Goal: Check status: Check status

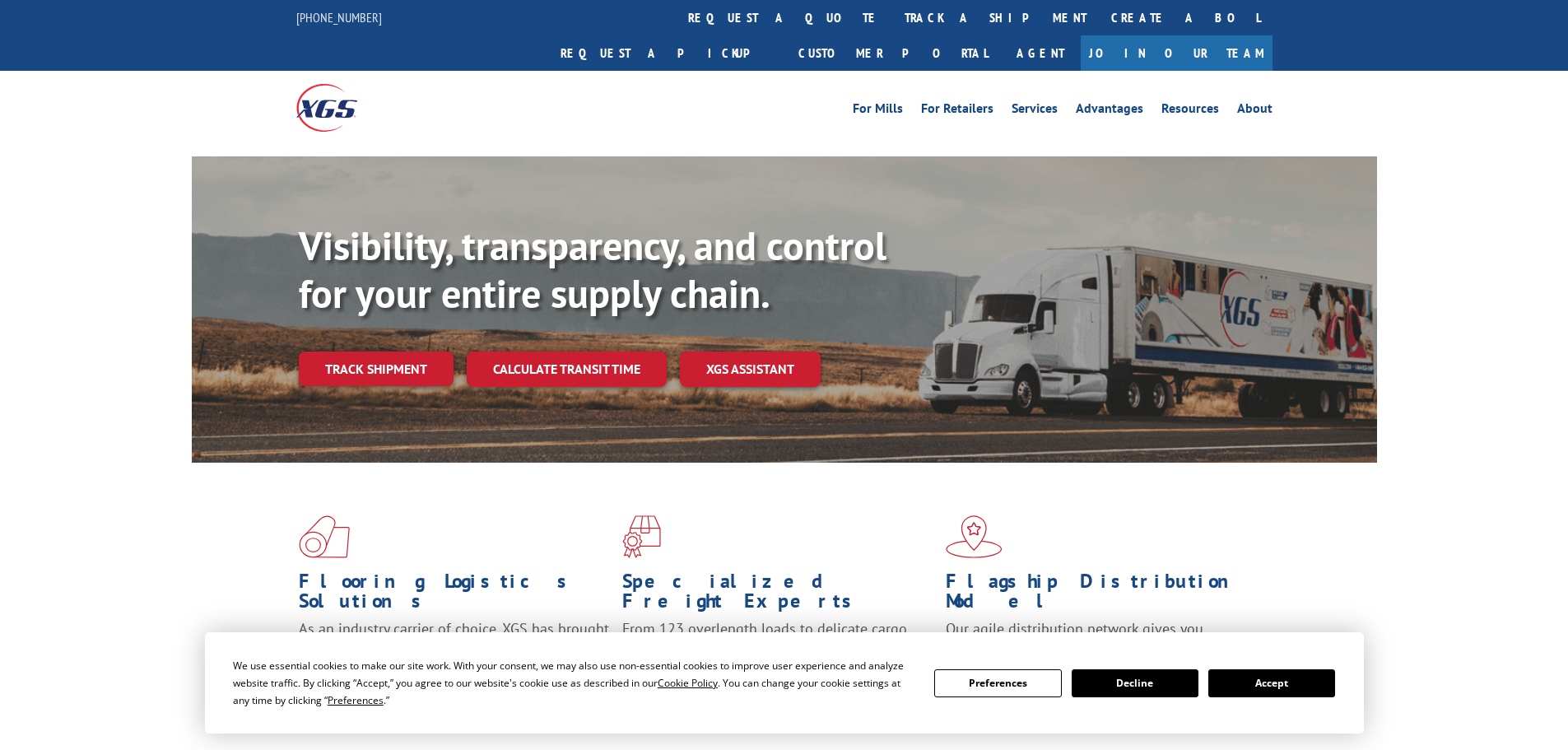
click at [364, 351] on link "Track shipment" at bounding box center [377, 369] width 155 height 35
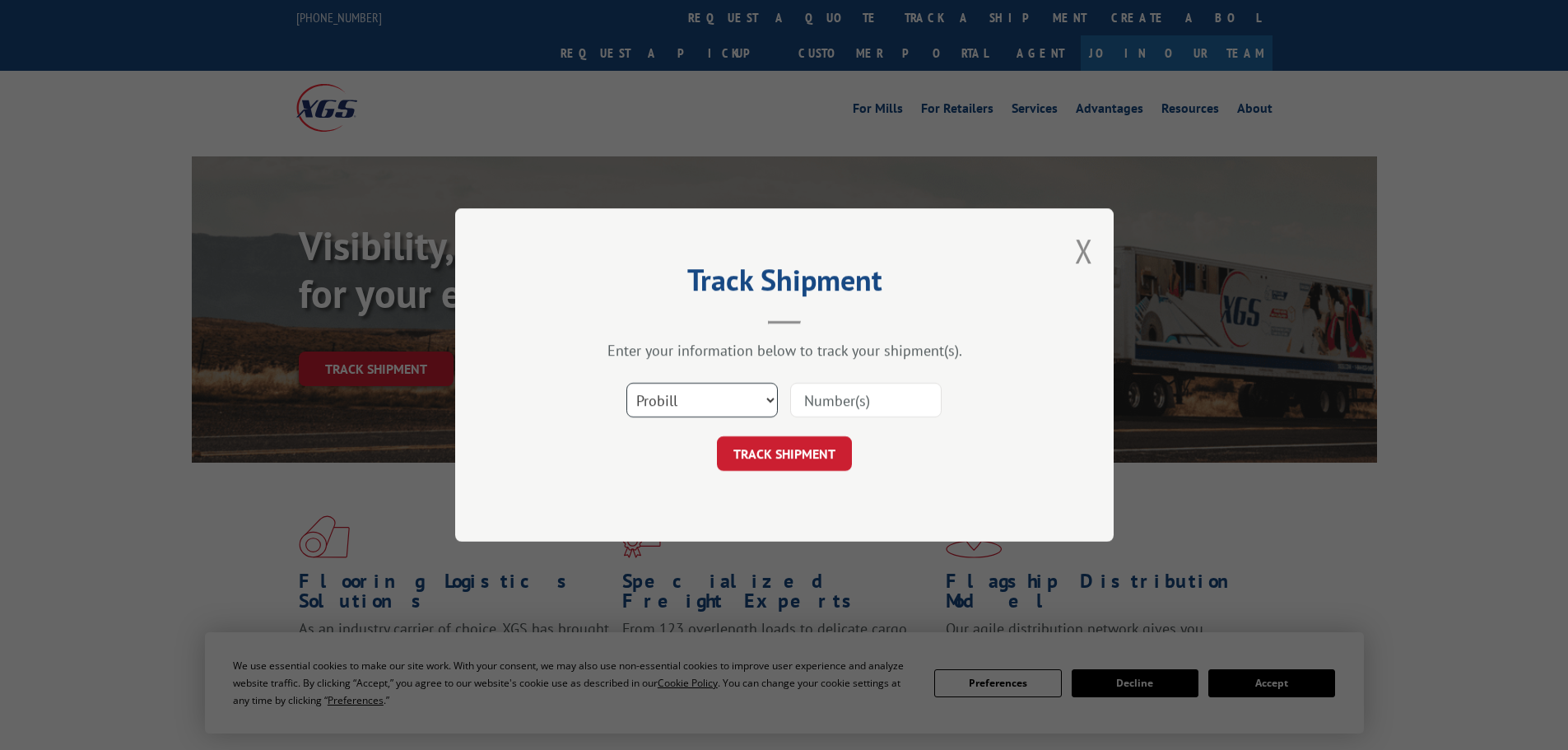
click at [688, 394] on select "Select category... Probill BOL PO" at bounding box center [702, 401] width 152 height 35
select select "bol"
click at [626, 383] on select "Select category... Probill BOL PO" at bounding box center [702, 401] width 152 height 35
click at [862, 394] on input at bounding box center [866, 401] width 152 height 35
paste input "5218203"
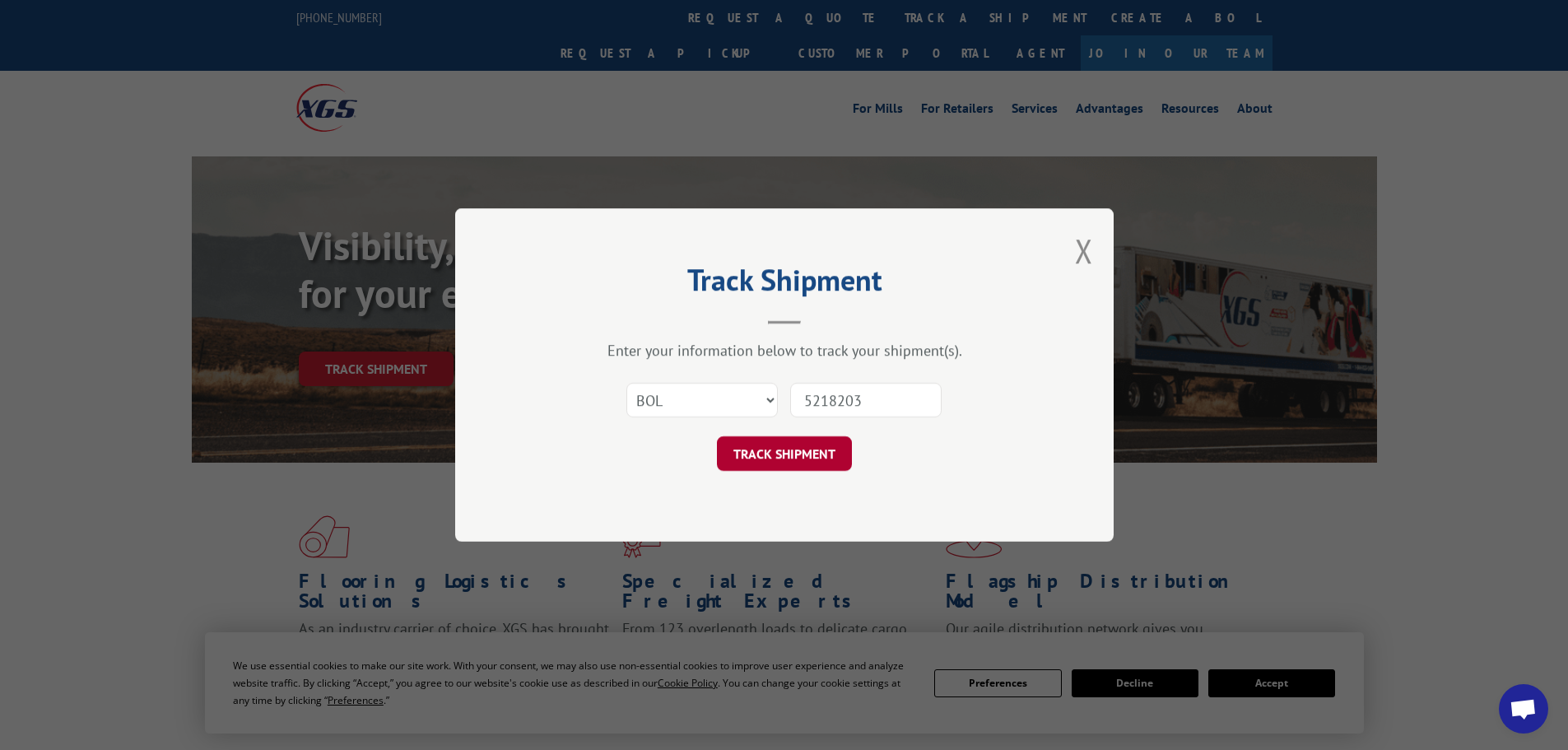
type input "5218203"
click at [795, 443] on button "TRACK SHIPMENT" at bounding box center [784, 454] width 135 height 35
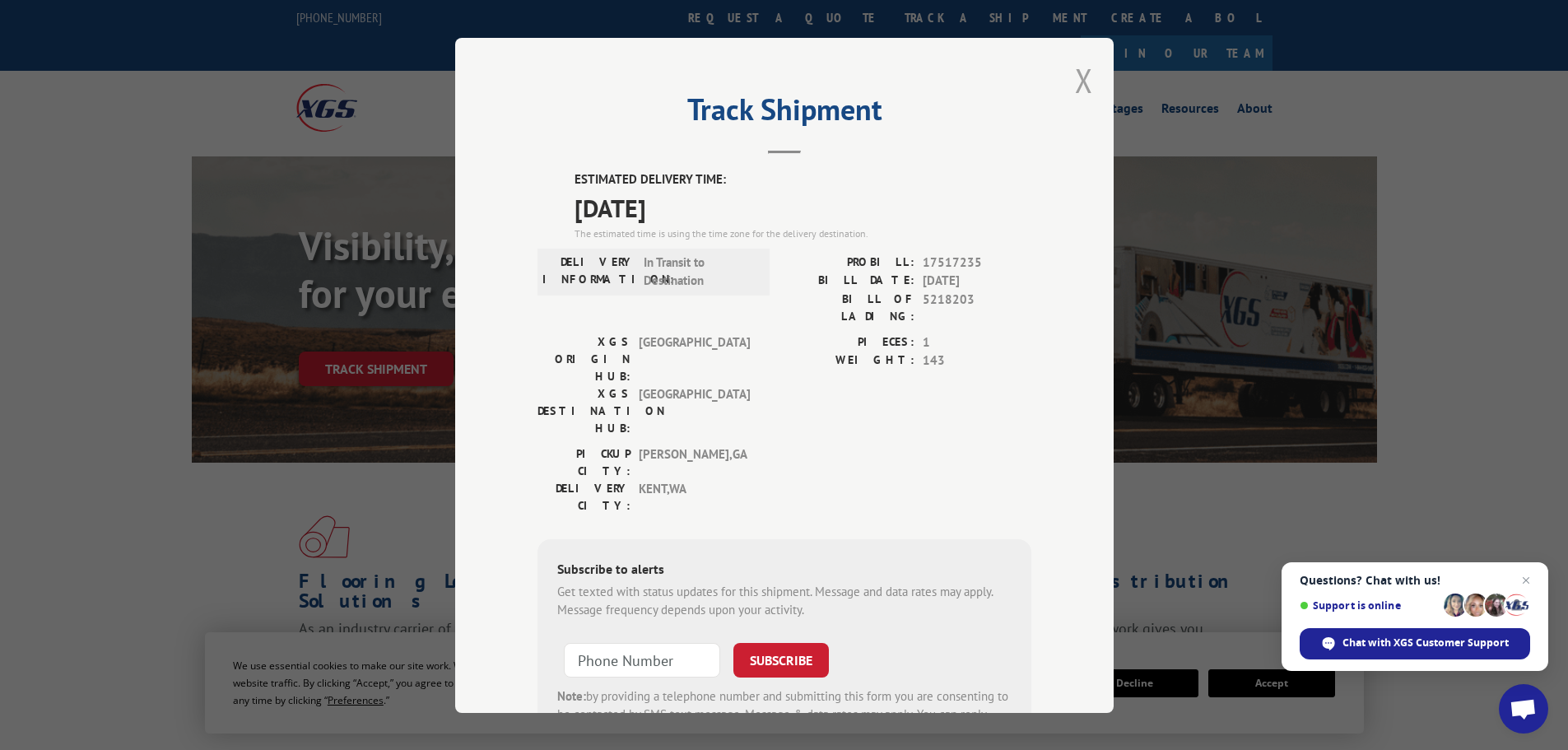
click at [1079, 80] on button "Close modal" at bounding box center [1084, 79] width 18 height 44
